Goal: Information Seeking & Learning: Learn about a topic

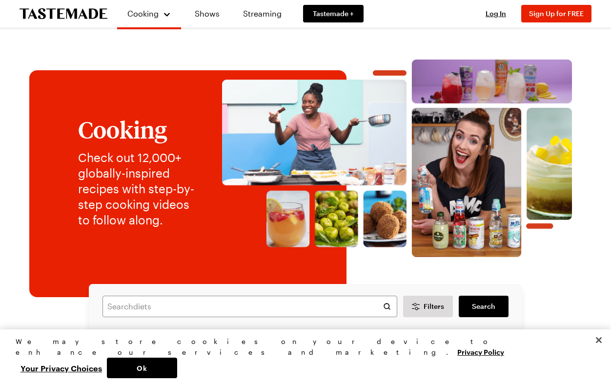
click at [491, 14] on span "Log In" at bounding box center [496, 13] width 20 height 8
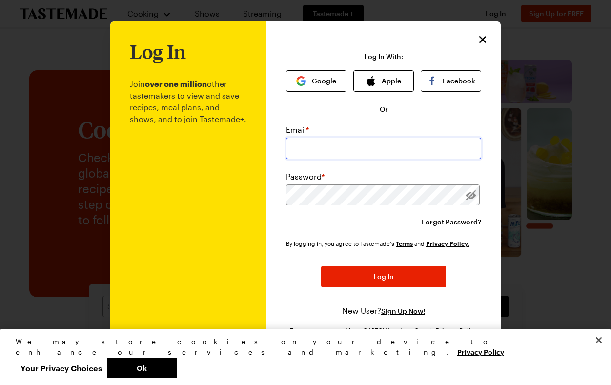
click at [377, 139] on input "email" at bounding box center [383, 148] width 195 height 21
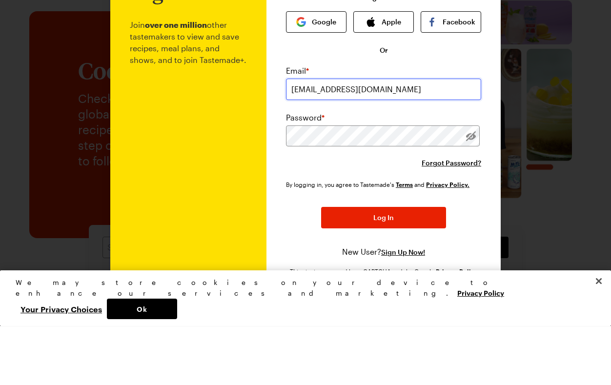
type input "[EMAIL_ADDRESS][DOMAIN_NAME]"
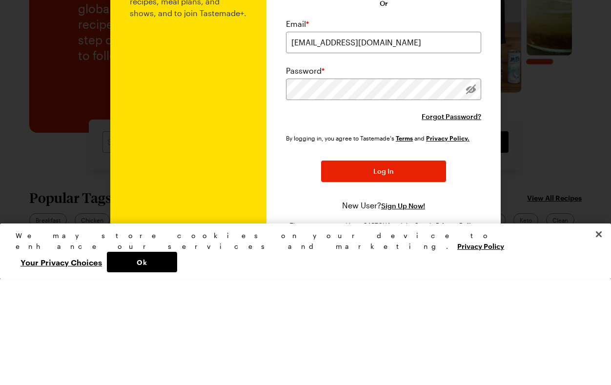
scroll to position [164, 0]
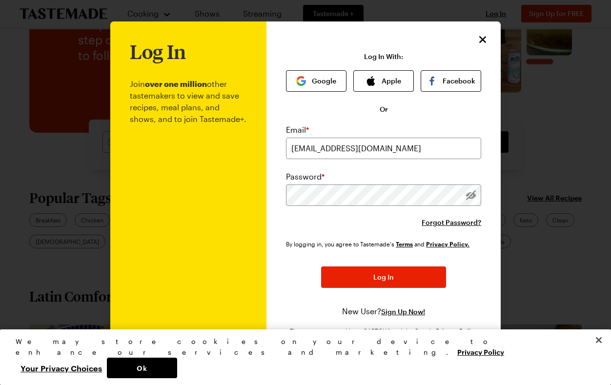
click at [376, 277] on span "Log In" at bounding box center [383, 277] width 20 height 10
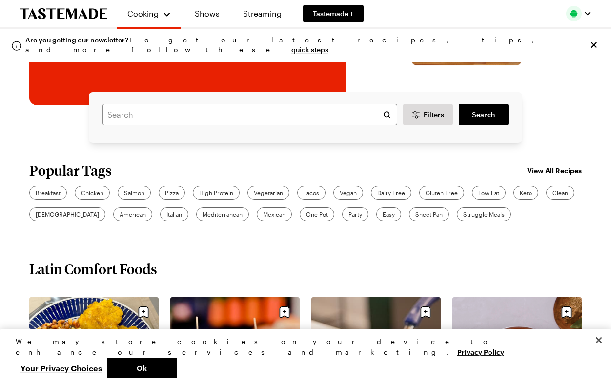
scroll to position [192, 0]
click at [429, 213] on span "Sheet Pan" at bounding box center [428, 214] width 27 height 9
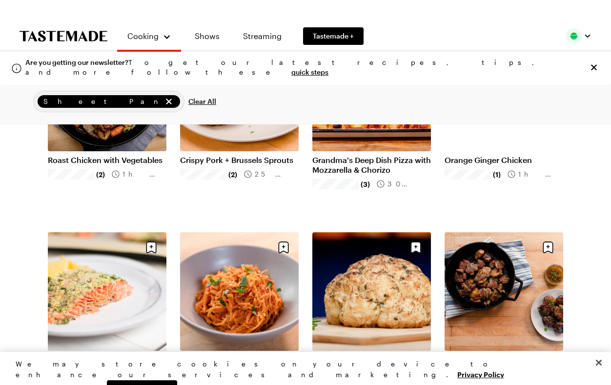
scroll to position [379, 0]
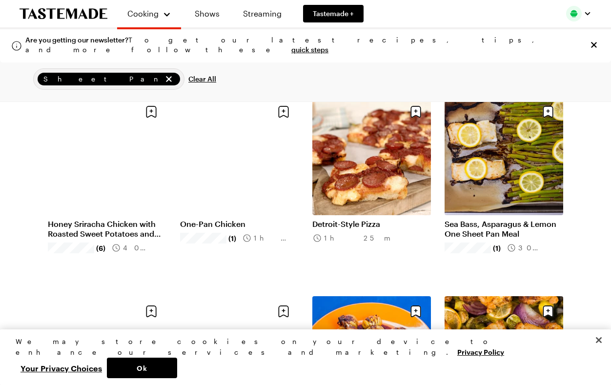
scroll to position [2469, 0]
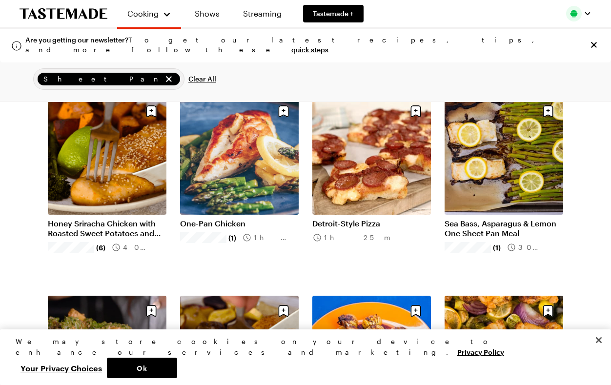
click at [231, 219] on link "One-Pan Chicken" at bounding box center [239, 224] width 119 height 10
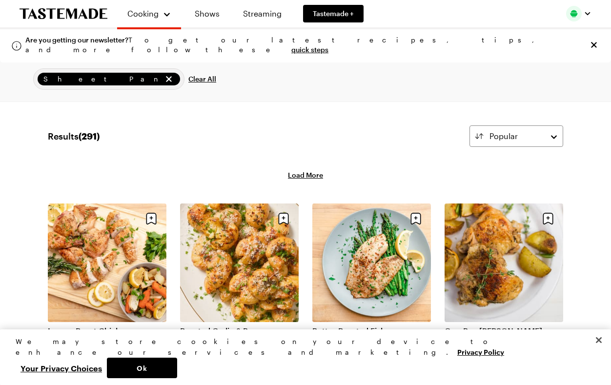
scroll to position [2470, 0]
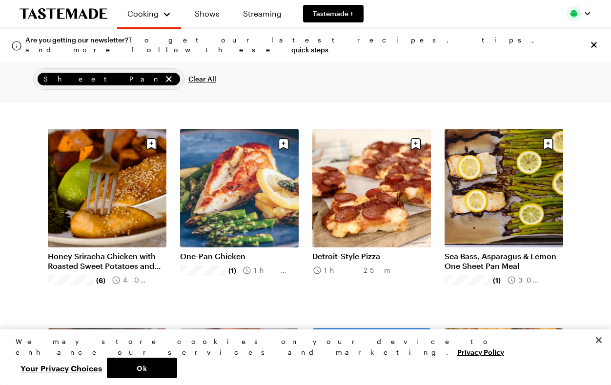
click at [382, 251] on link "Detroit-Style Pizza" at bounding box center [371, 256] width 119 height 10
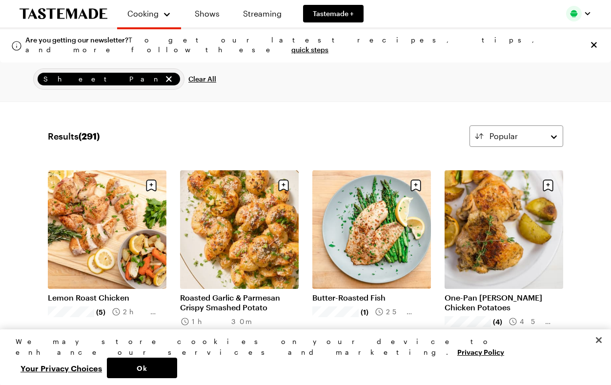
click at [164, 77] on icon "remove Sheet Pan" at bounding box center [169, 79] width 10 height 10
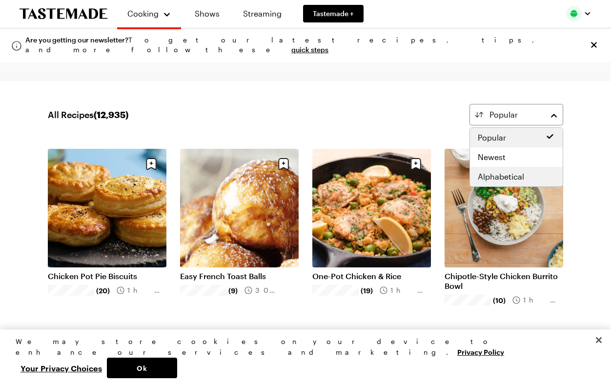
click at [514, 174] on span "Alphabetical" at bounding box center [501, 177] width 46 height 12
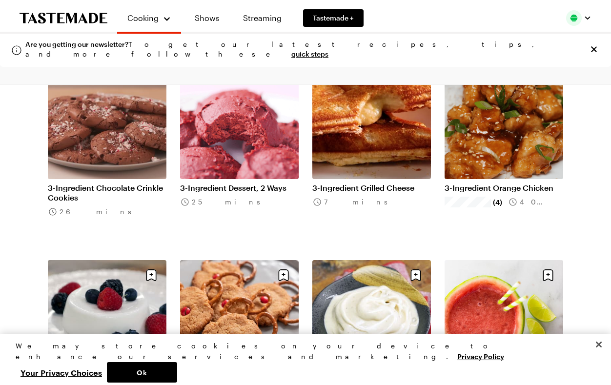
scroll to position [892, 0]
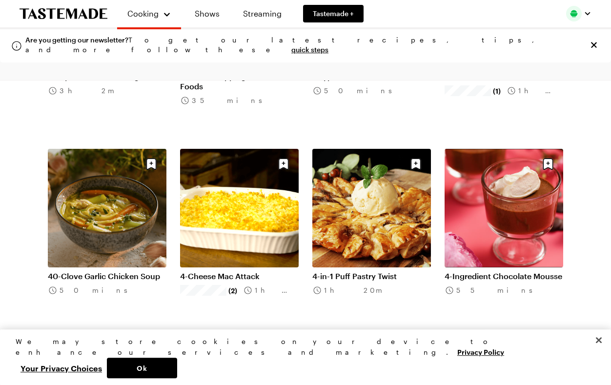
scroll to position [1397, 0]
click at [398, 271] on link "4-in-1 Puff Pastry Twist" at bounding box center [371, 276] width 119 height 10
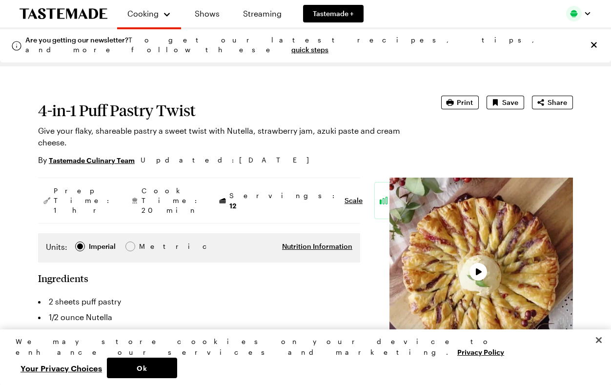
type textarea "x"
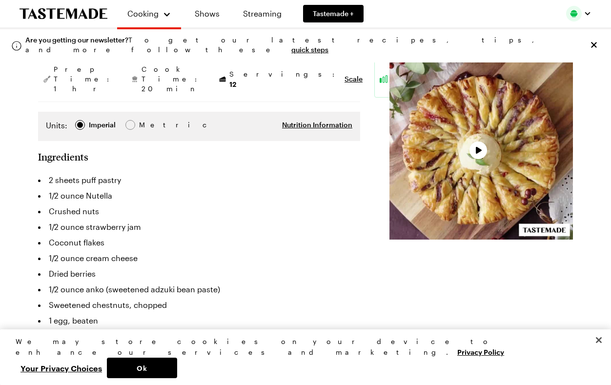
scroll to position [128, 0]
